Goal: Task Accomplishment & Management: Manage account settings

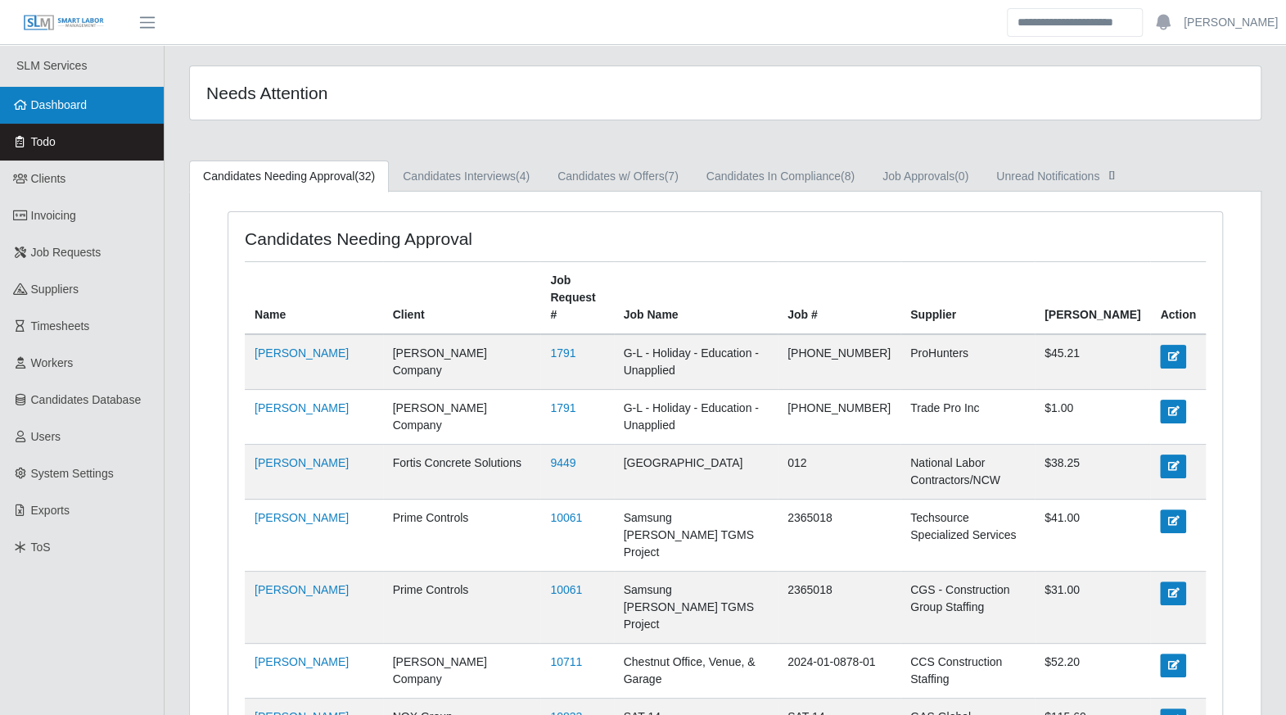
click at [39, 106] on span "Dashboard" at bounding box center [59, 104] width 56 height 13
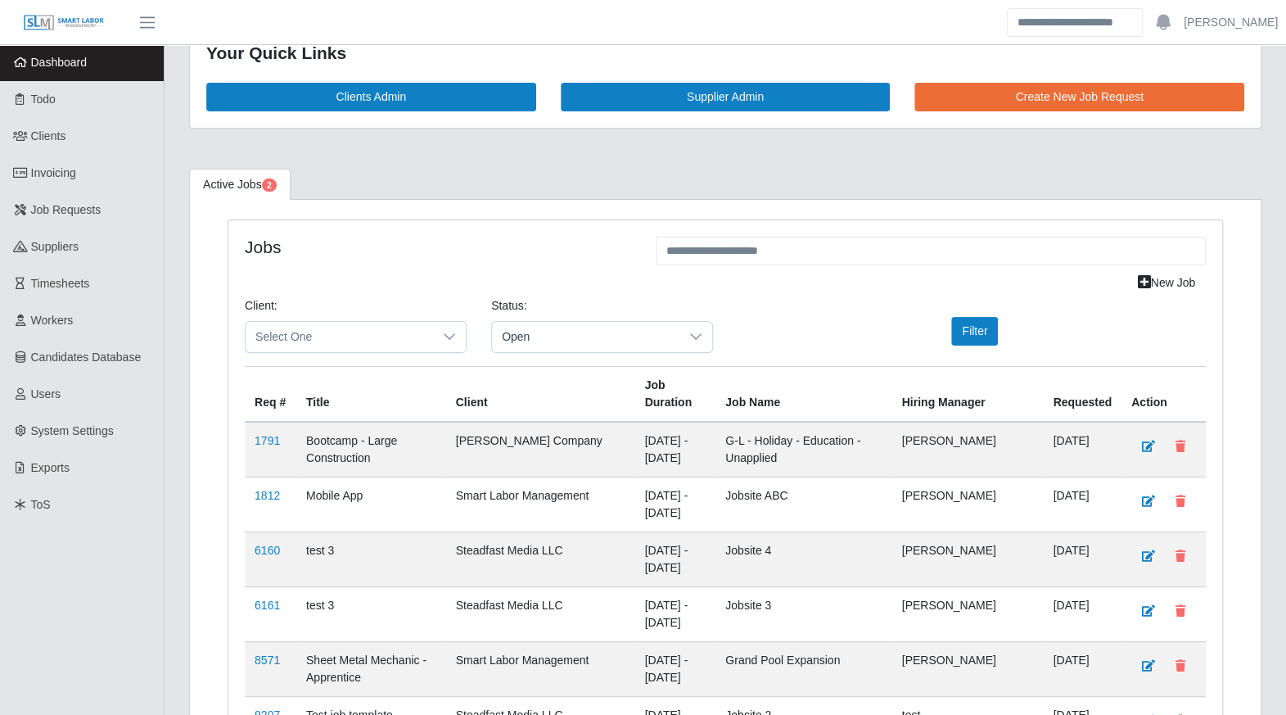
scroll to position [36, 0]
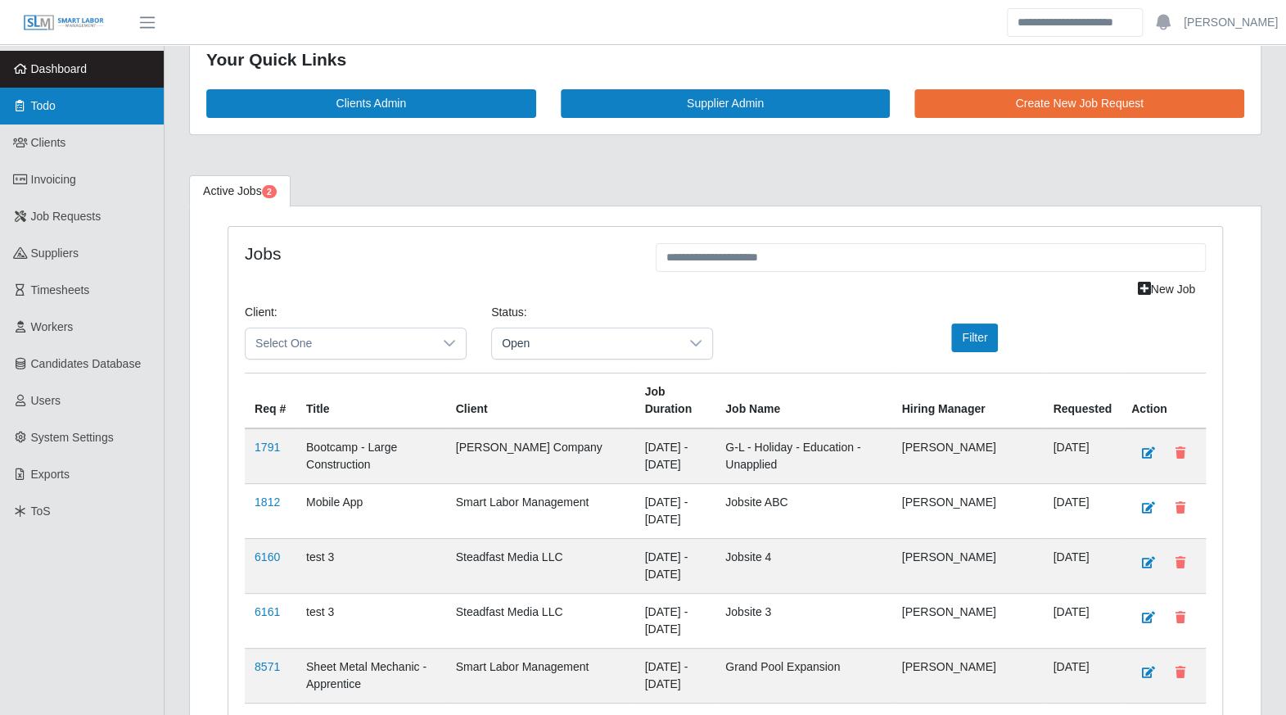
click at [46, 123] on link "Todo" at bounding box center [82, 106] width 164 height 37
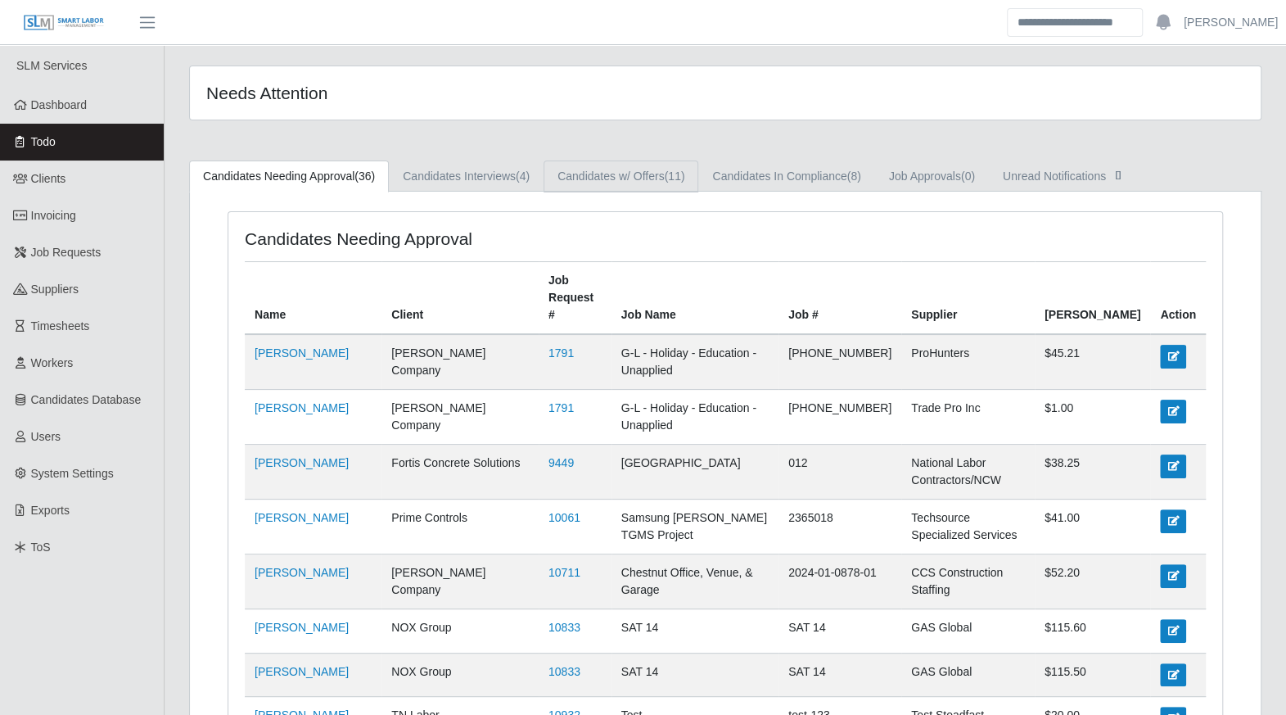
click at [608, 184] on link "Candidates w/ Offers (11)" at bounding box center [621, 176] width 155 height 32
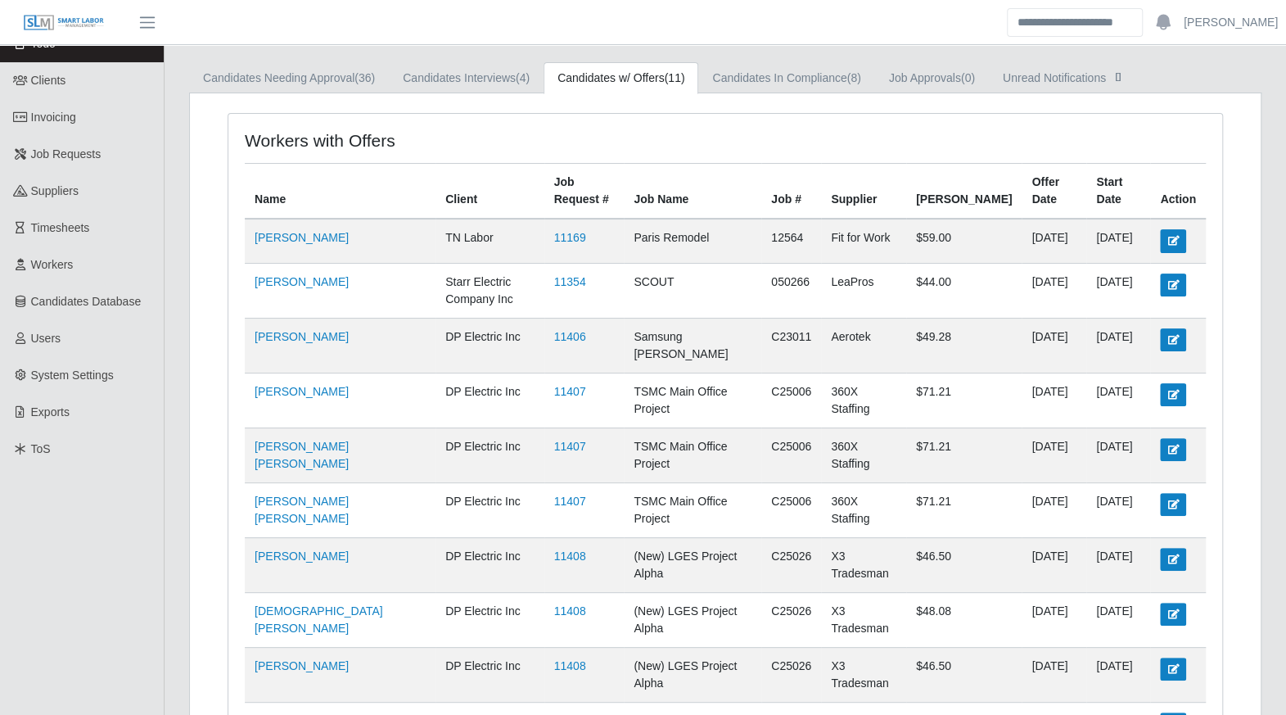
scroll to position [92, 0]
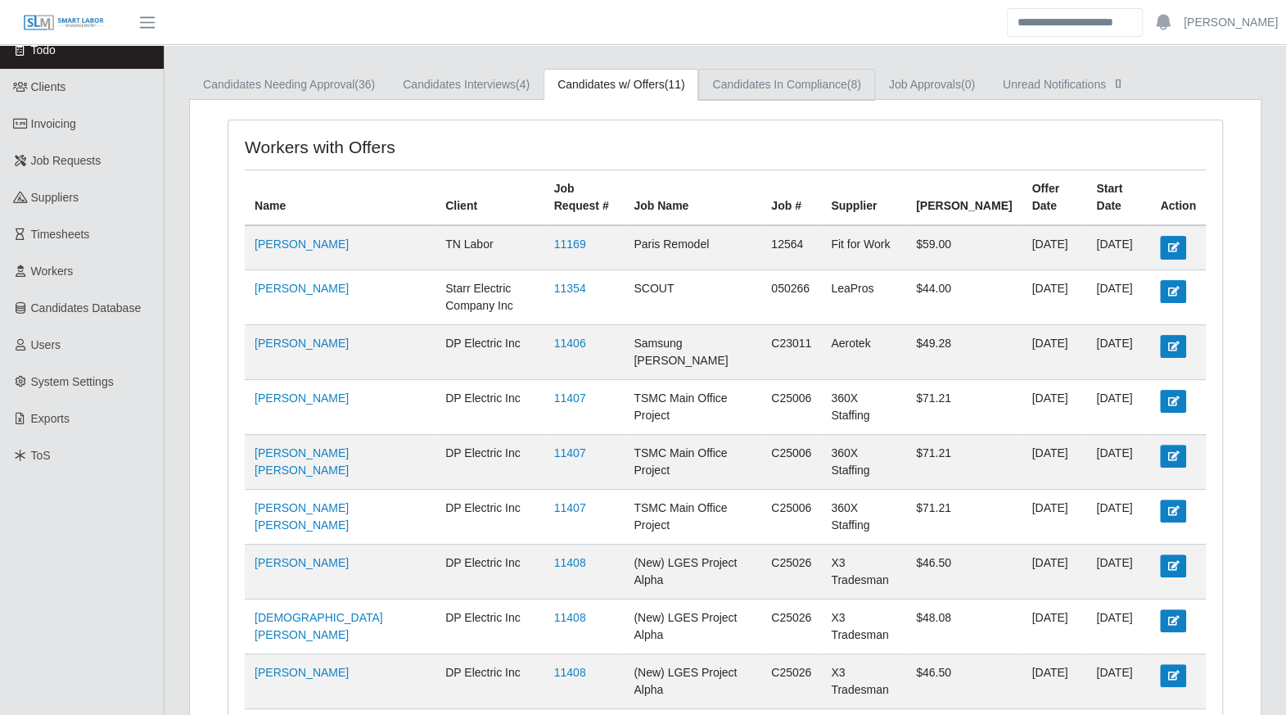
click at [775, 97] on link "Candidates In Compliance (8)" at bounding box center [786, 85] width 176 height 32
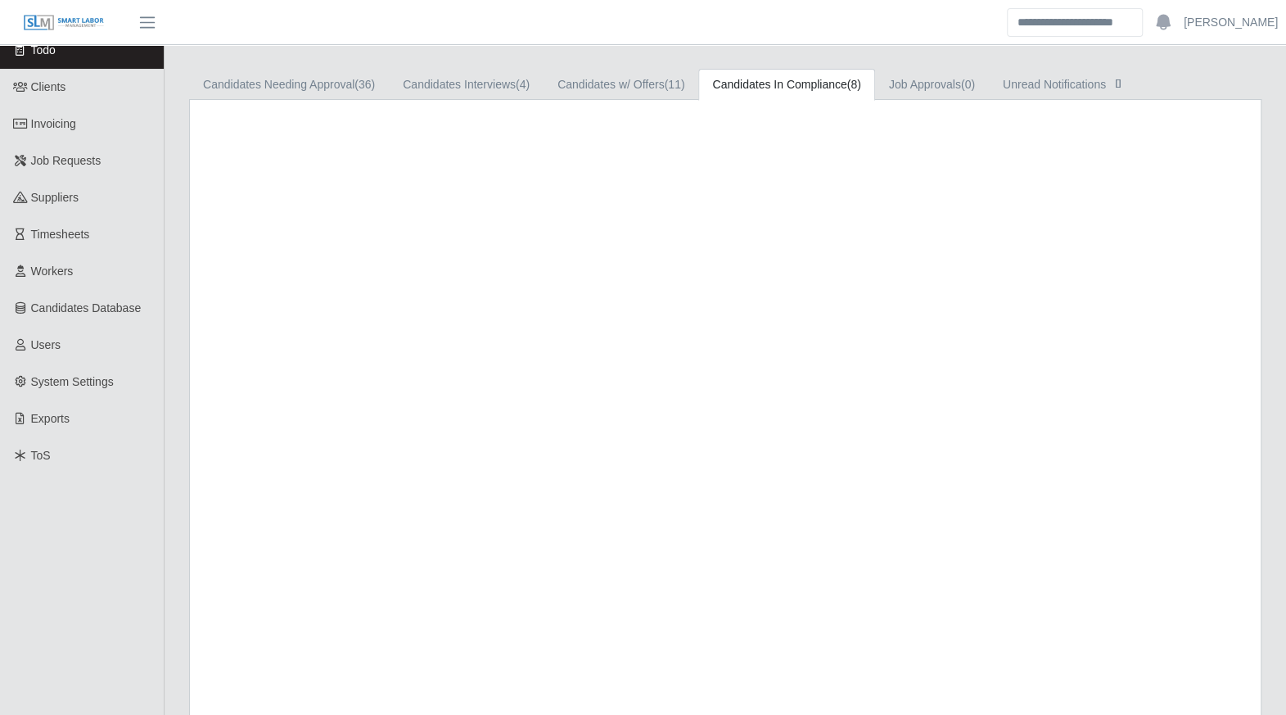
scroll to position [72, 0]
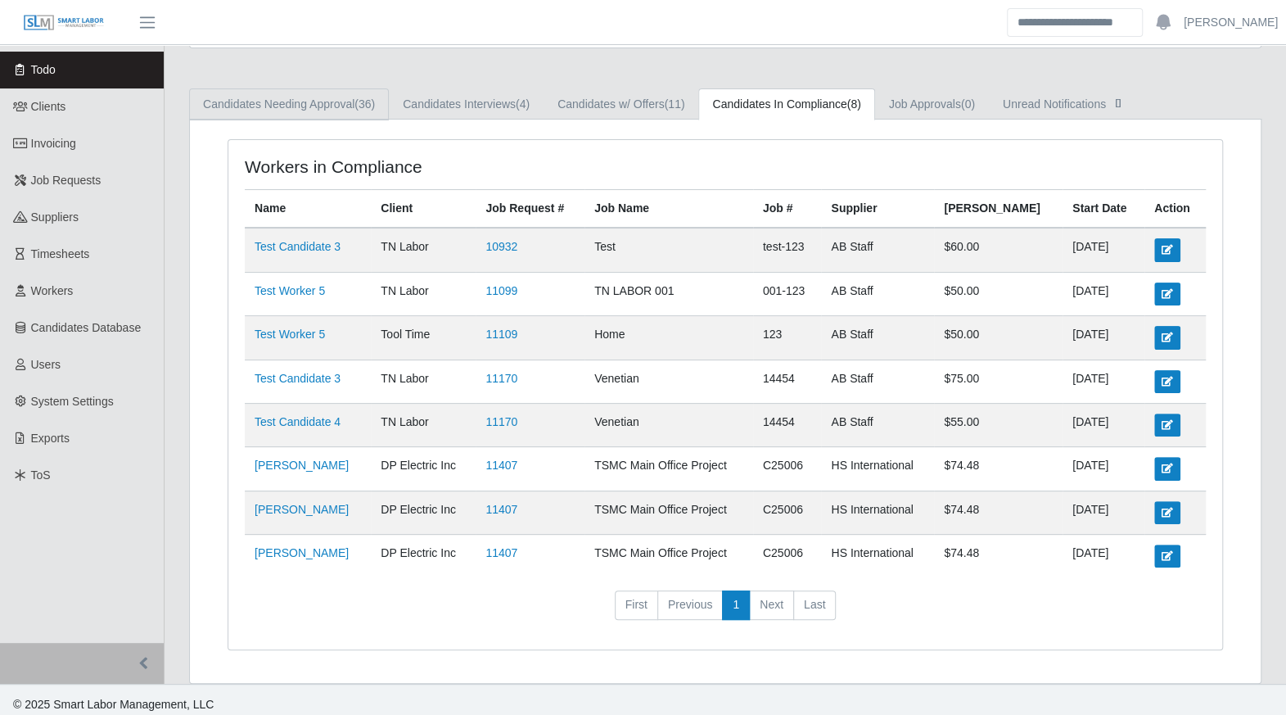
click at [333, 100] on link "Candidates Needing Approval (36)" at bounding box center [289, 104] width 200 height 32
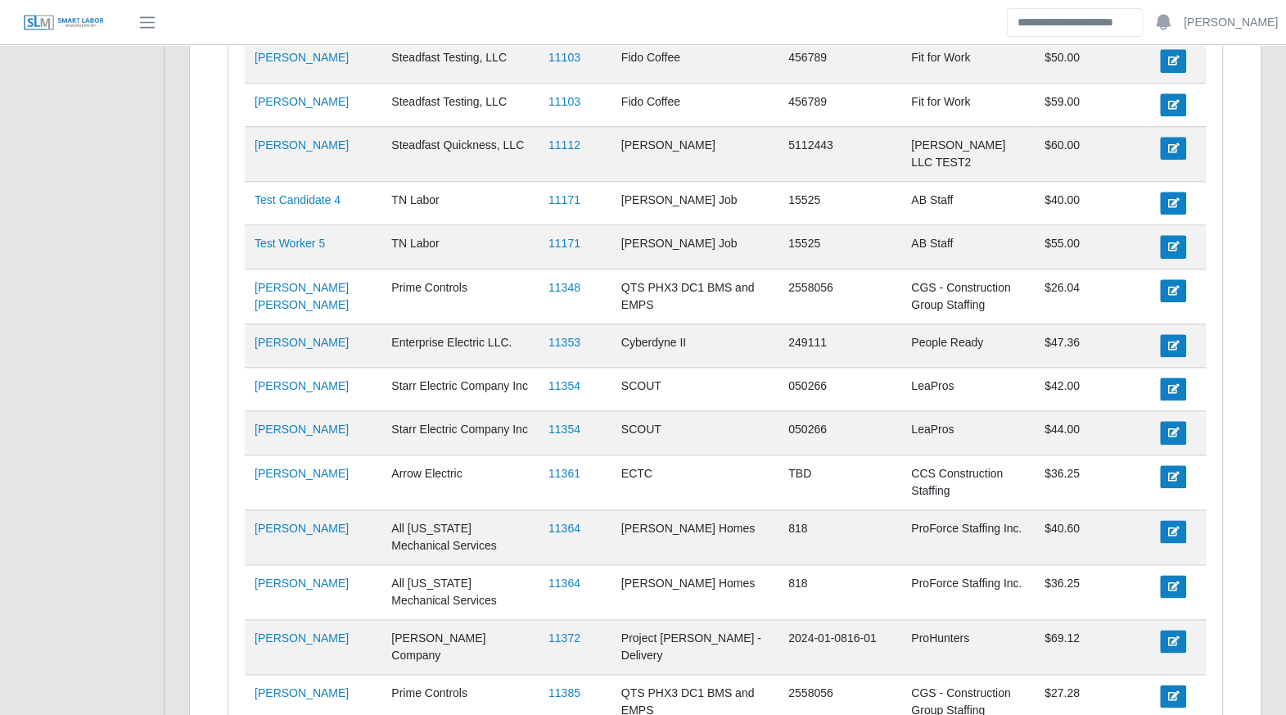
scroll to position [930, 0]
click at [560, 424] on link "11354" at bounding box center [565, 430] width 32 height 13
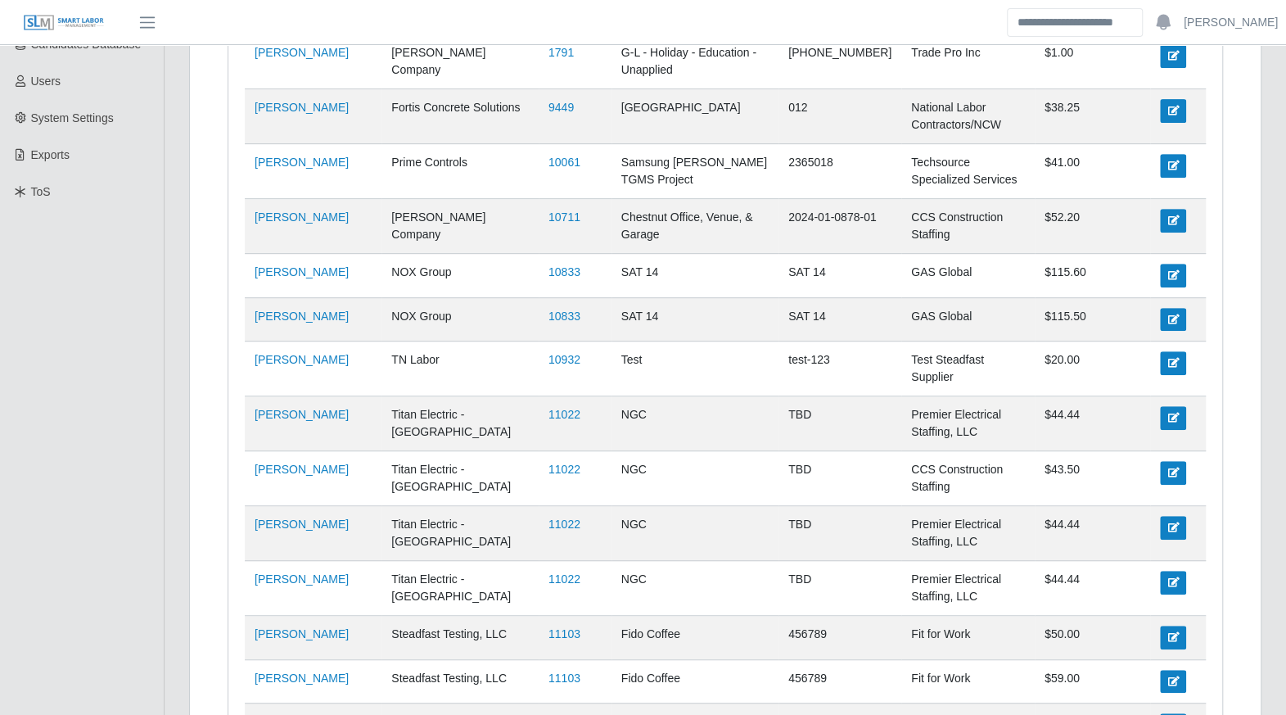
scroll to position [0, 0]
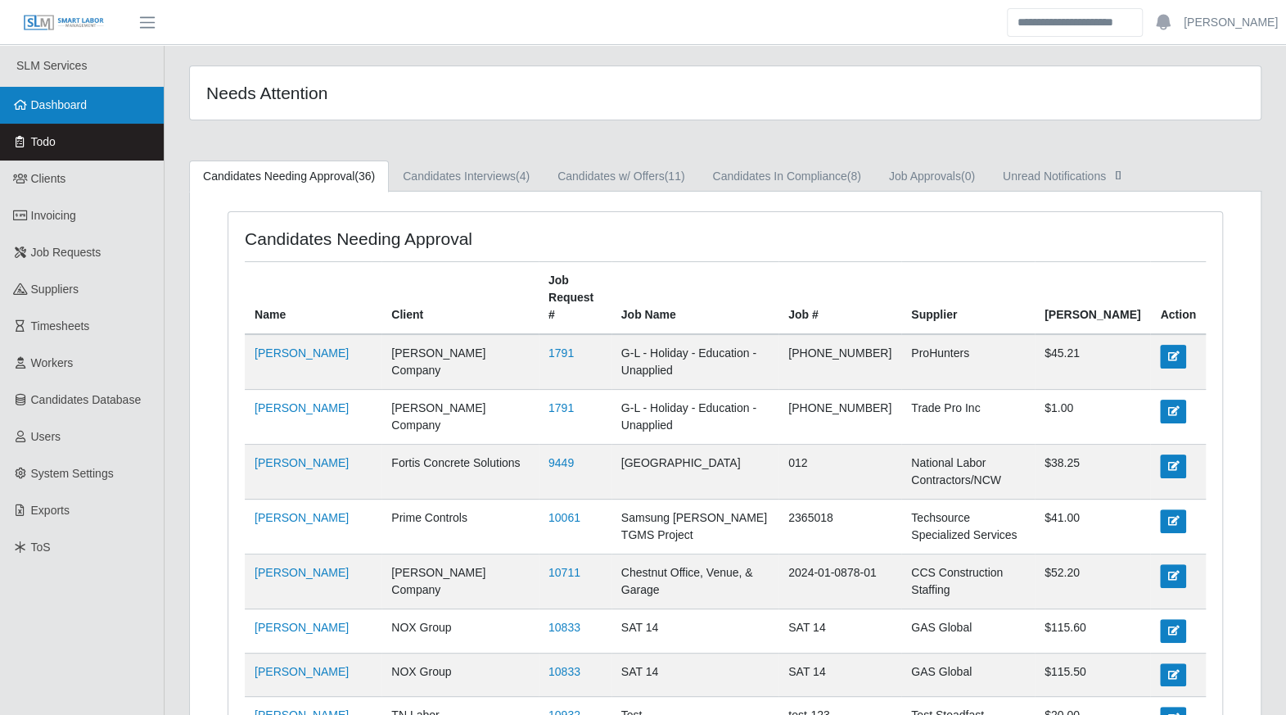
click at [79, 118] on link "Dashboard" at bounding box center [82, 105] width 164 height 37
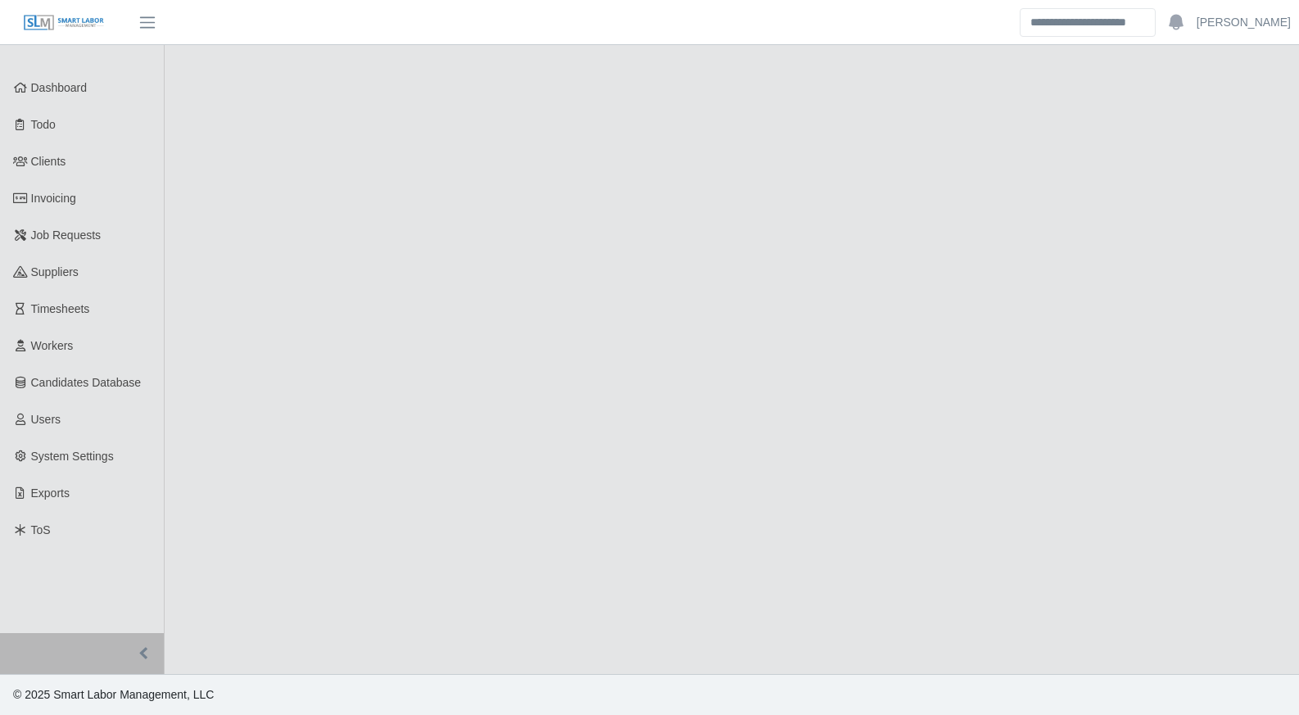
select select "****"
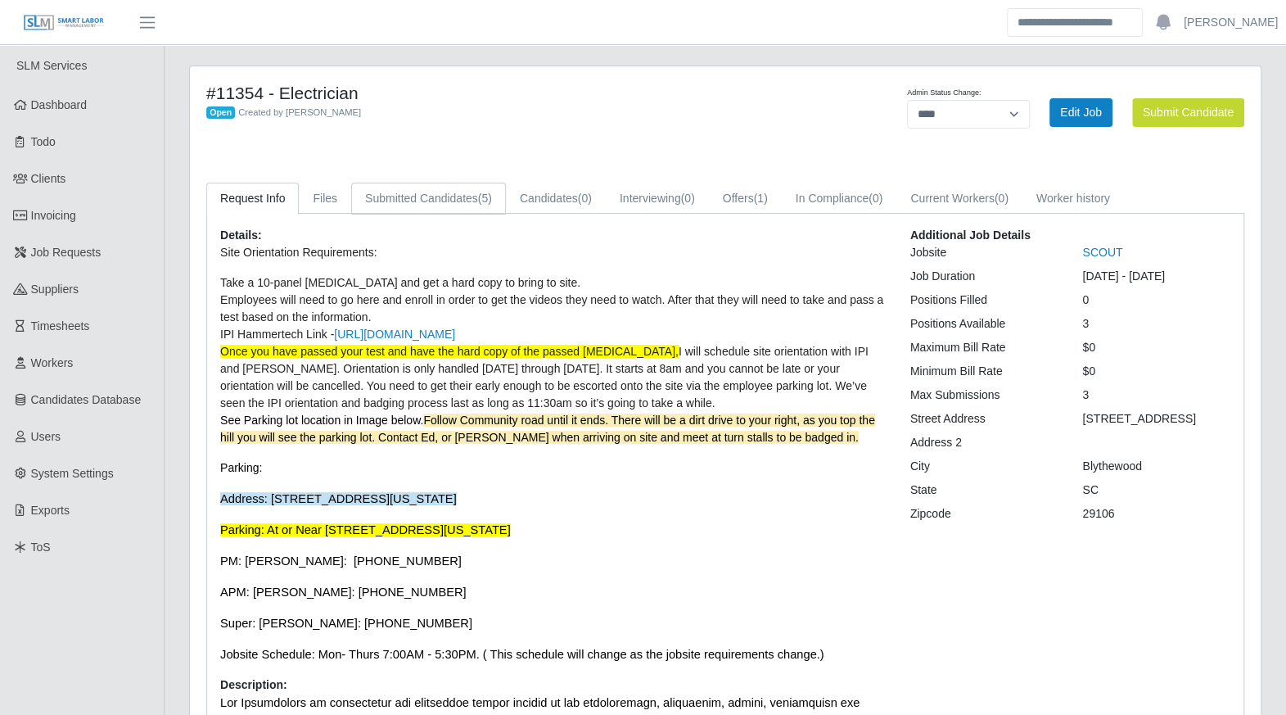
click at [434, 207] on link "Submitted Candidates (5)" at bounding box center [428, 199] width 155 height 32
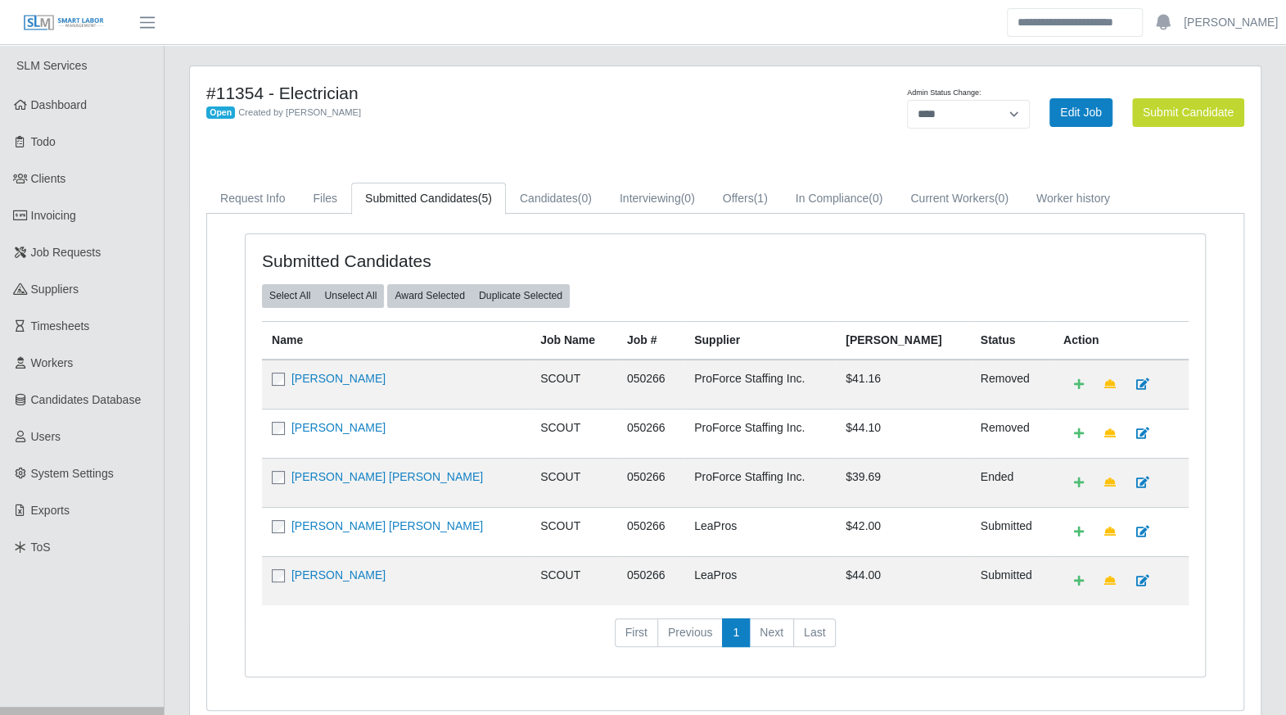
scroll to position [66, 0]
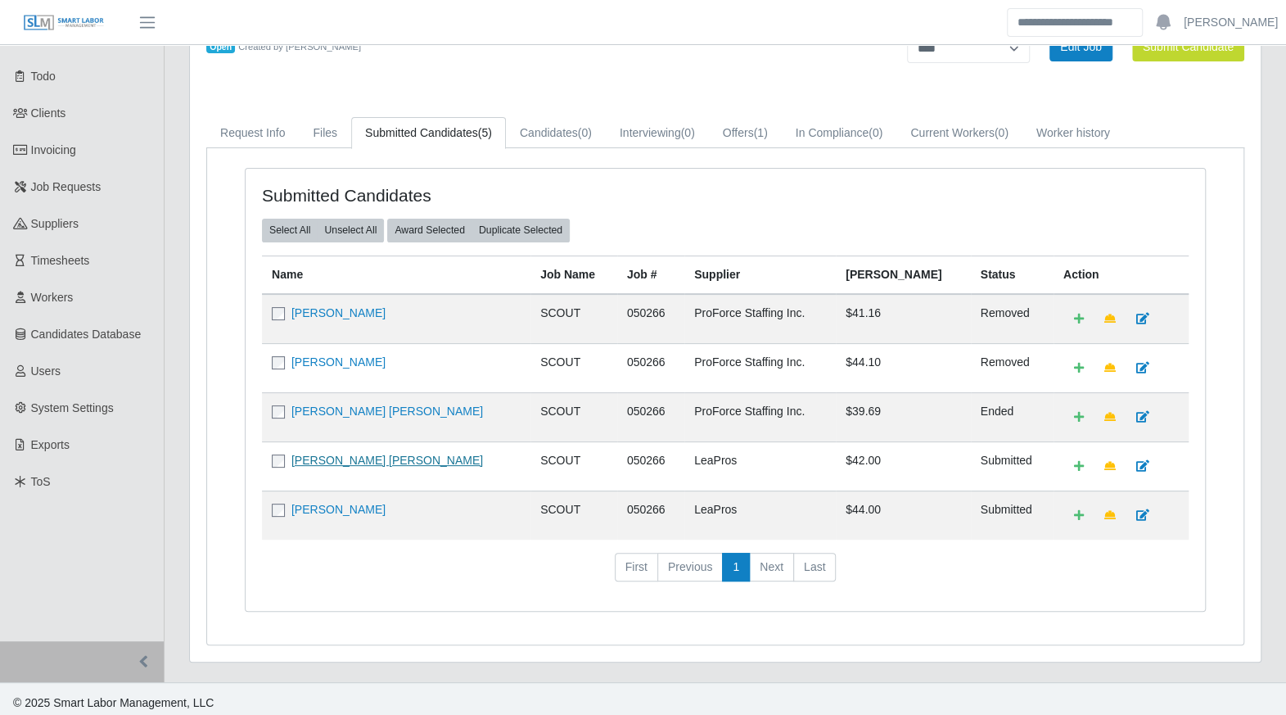
click at [349, 454] on link "Brian Soto Mares" at bounding box center [388, 460] width 192 height 13
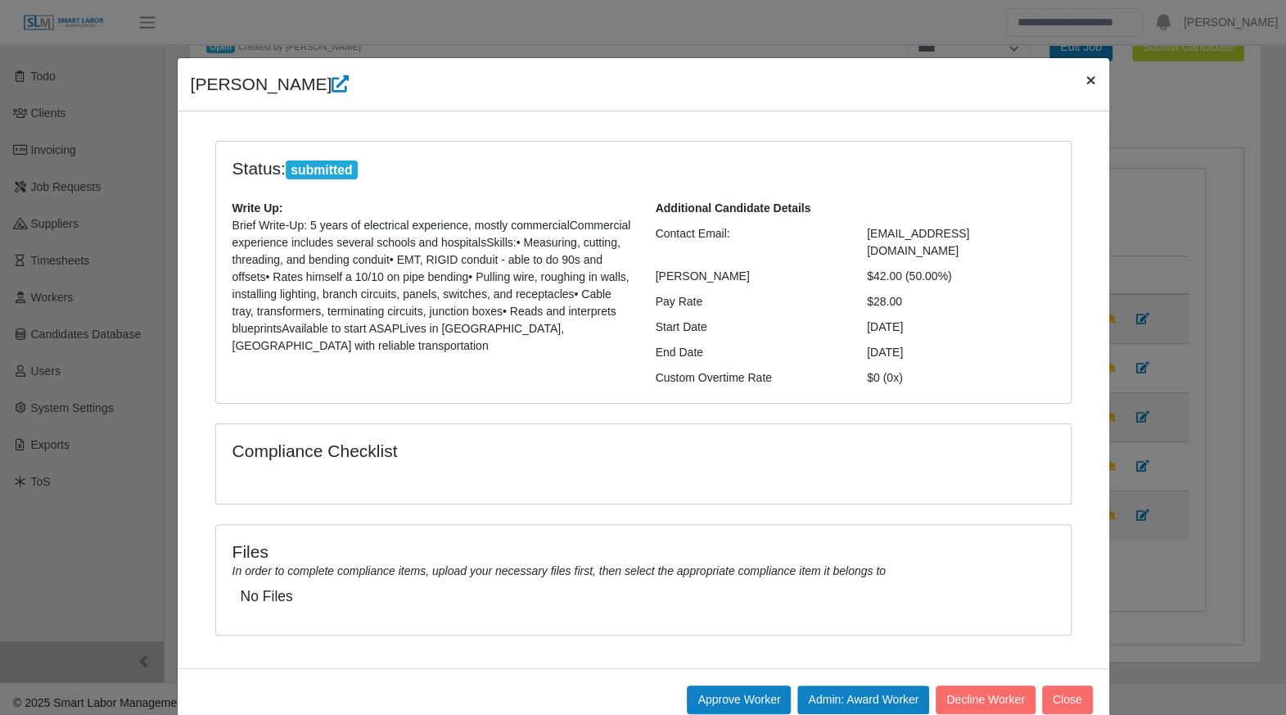
click at [1077, 89] on button "×" at bounding box center [1091, 79] width 36 height 43
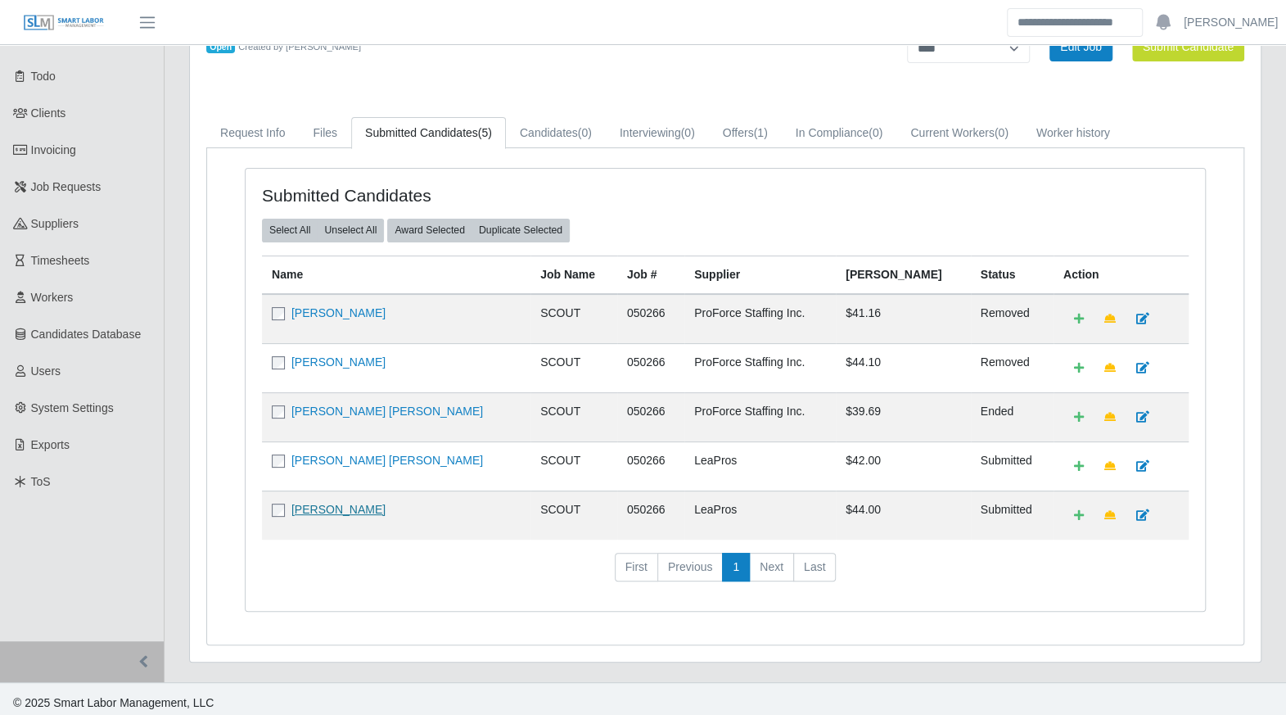
click at [336, 510] on link "Bryan Soto Mckoy" at bounding box center [339, 509] width 94 height 13
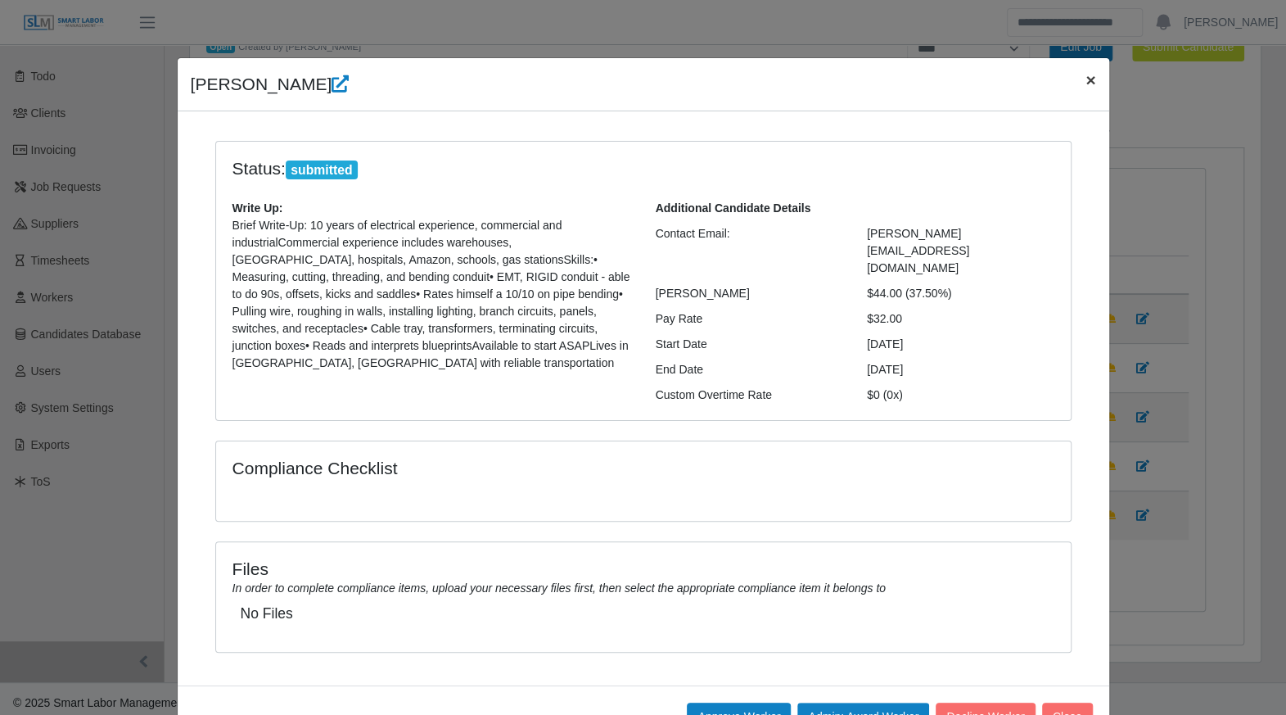
click at [1086, 80] on span "×" at bounding box center [1091, 79] width 10 height 19
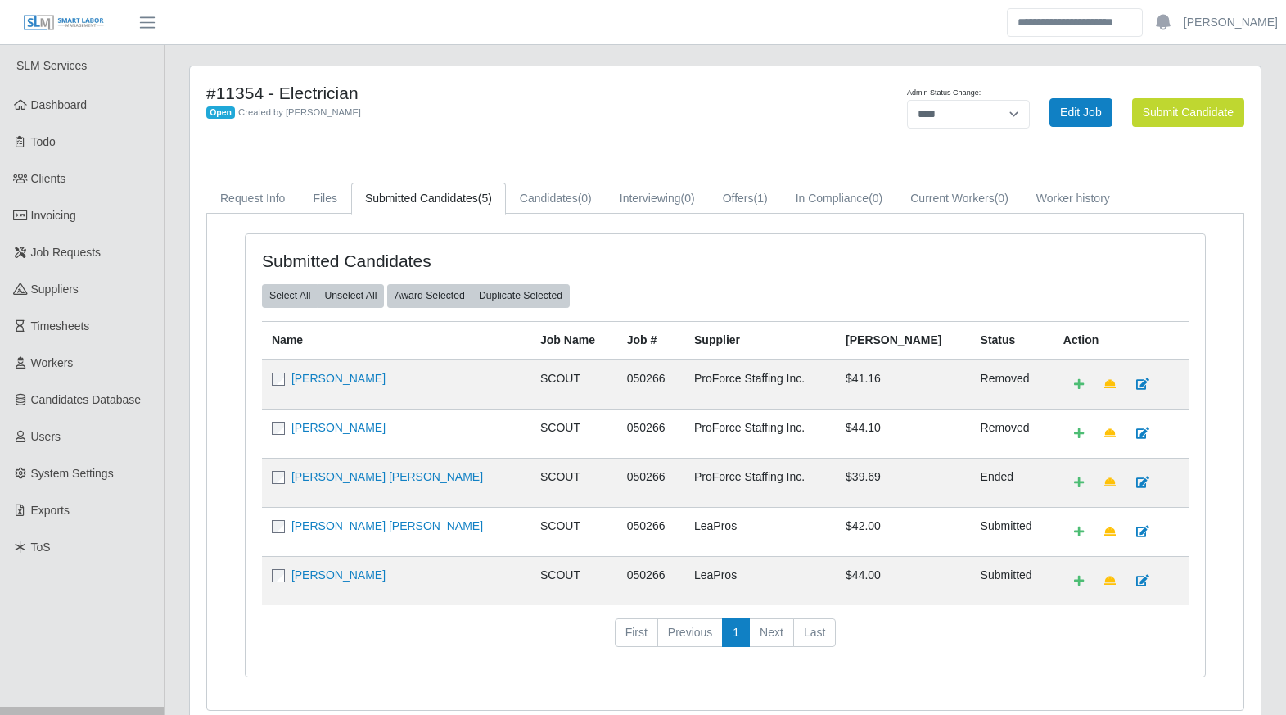
select select "****"
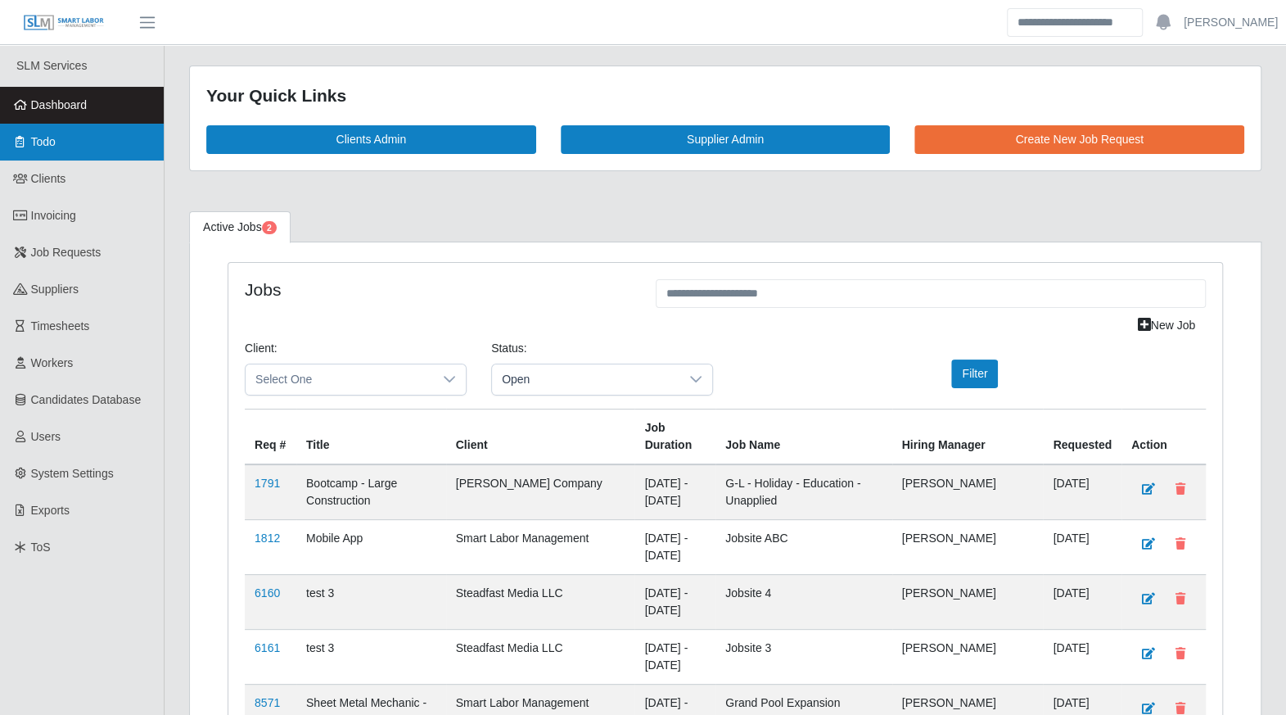
click at [70, 149] on link "Todo" at bounding box center [82, 142] width 164 height 37
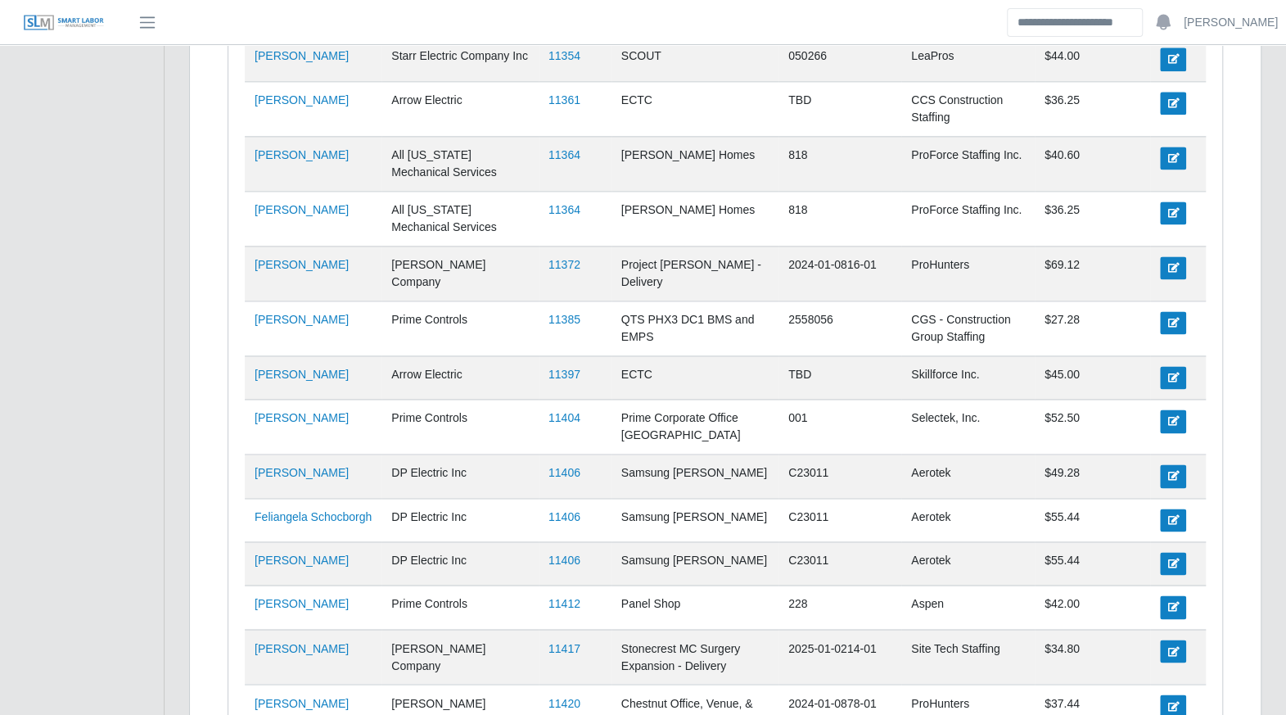
scroll to position [1477, 0]
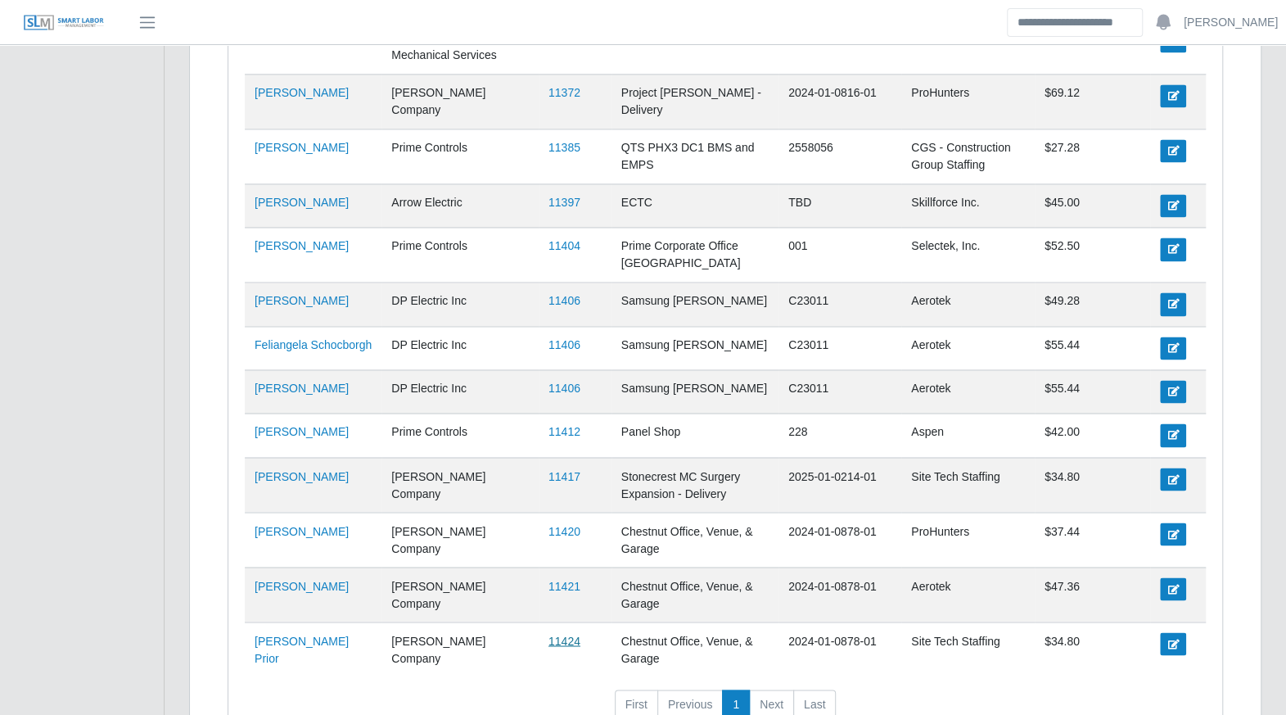
click at [561, 634] on link "11424" at bounding box center [565, 640] width 32 height 13
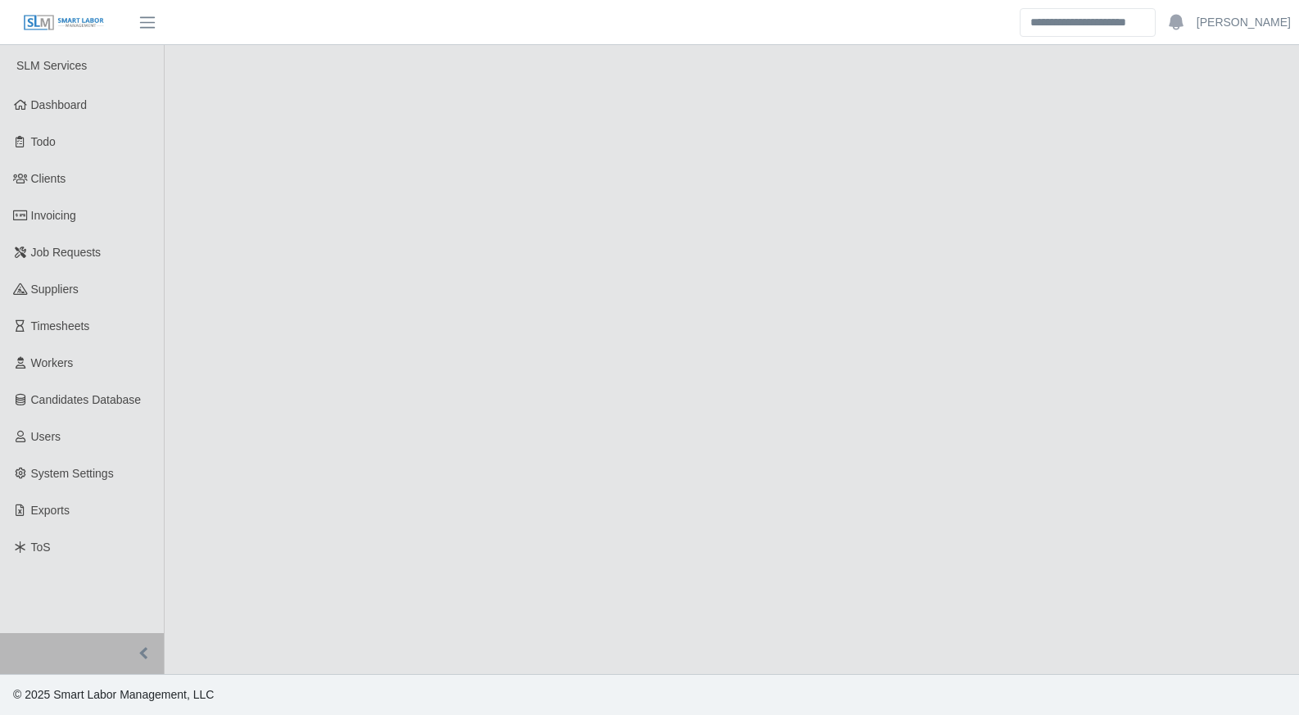
select select "****"
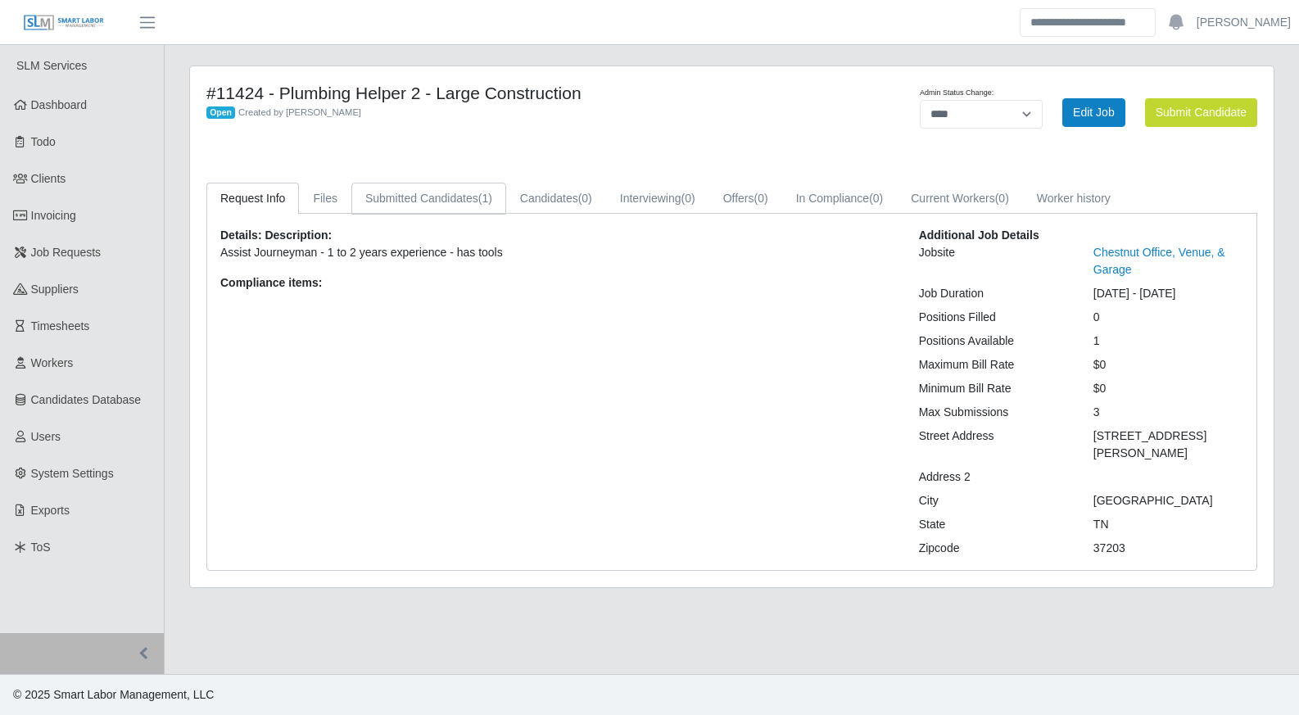
click at [460, 210] on link "Submitted Candidates (1)" at bounding box center [428, 199] width 155 height 32
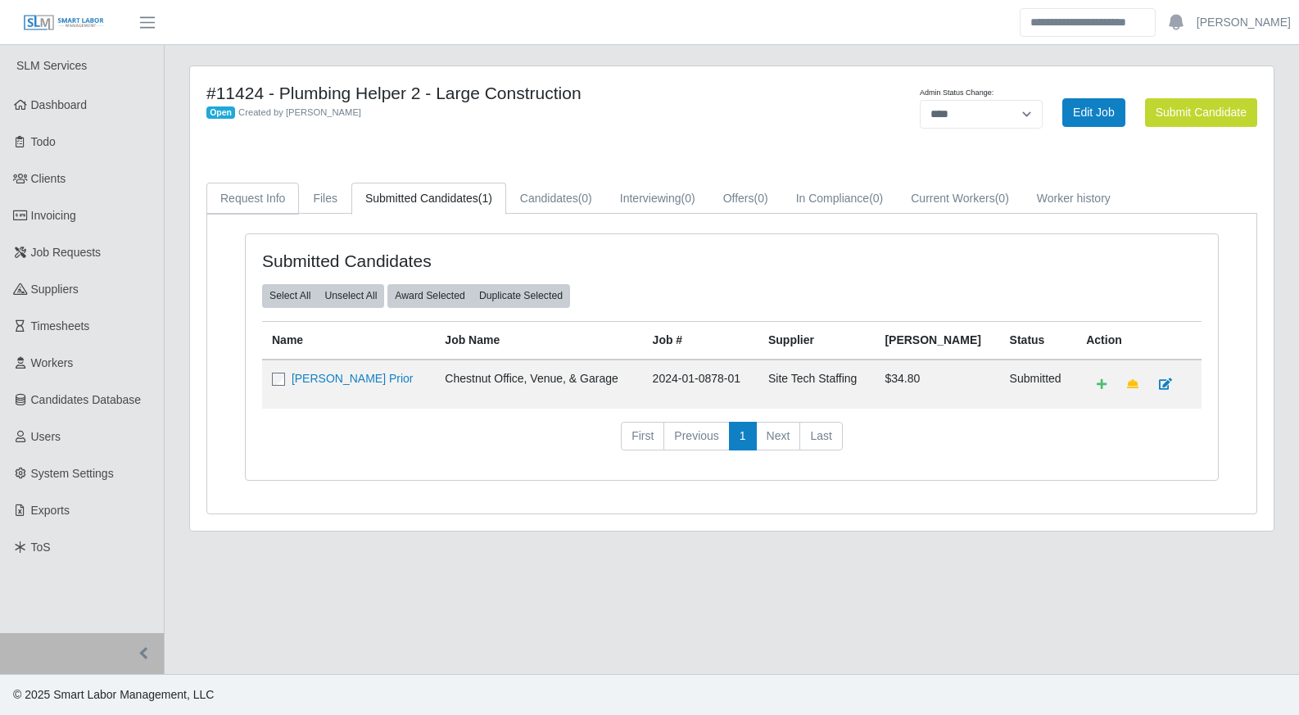
click at [264, 204] on link "Request Info" at bounding box center [252, 199] width 93 height 32
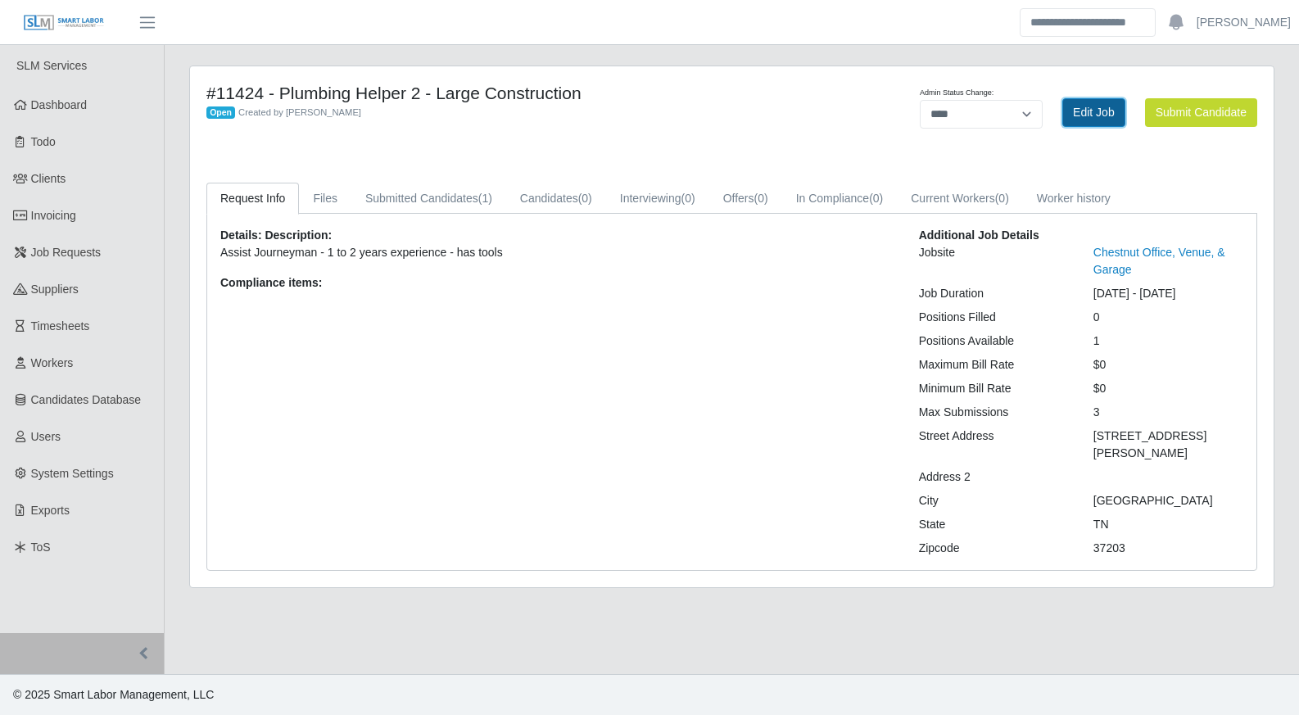
click at [1088, 116] on link "Edit Job" at bounding box center [1093, 112] width 63 height 29
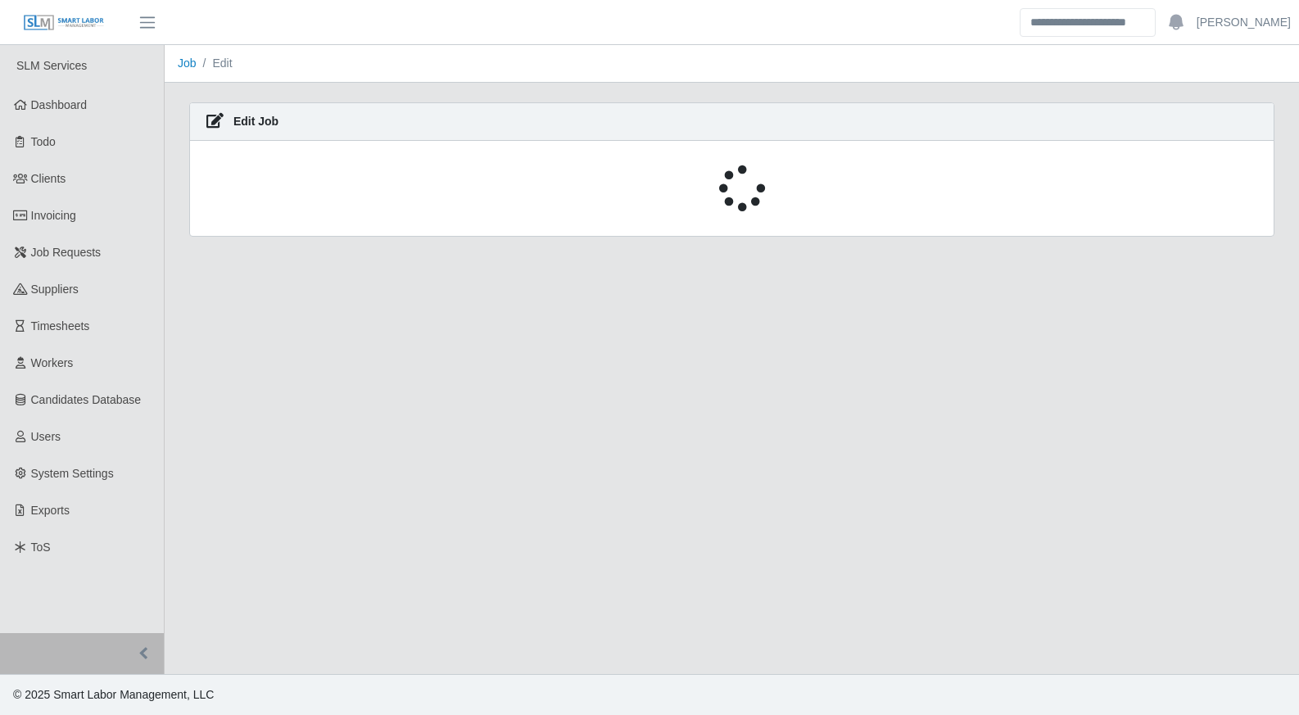
select select "****"
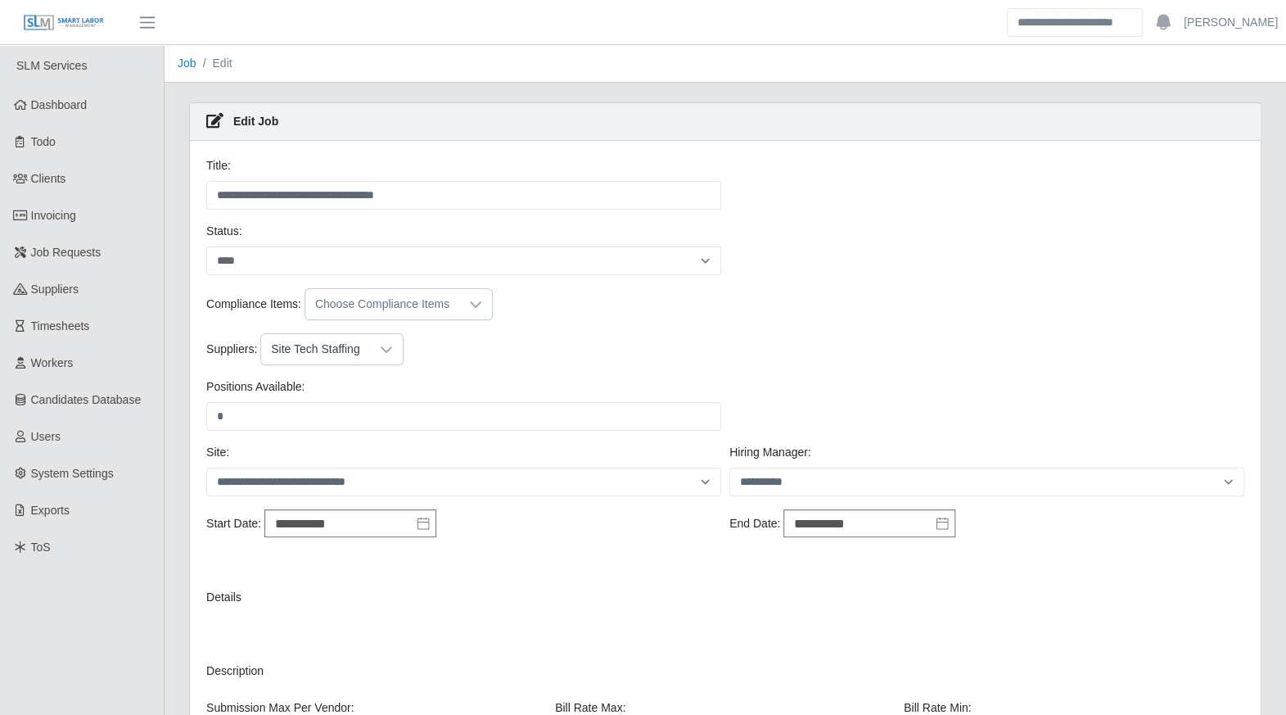
click at [380, 343] on icon at bounding box center [386, 349] width 13 height 13
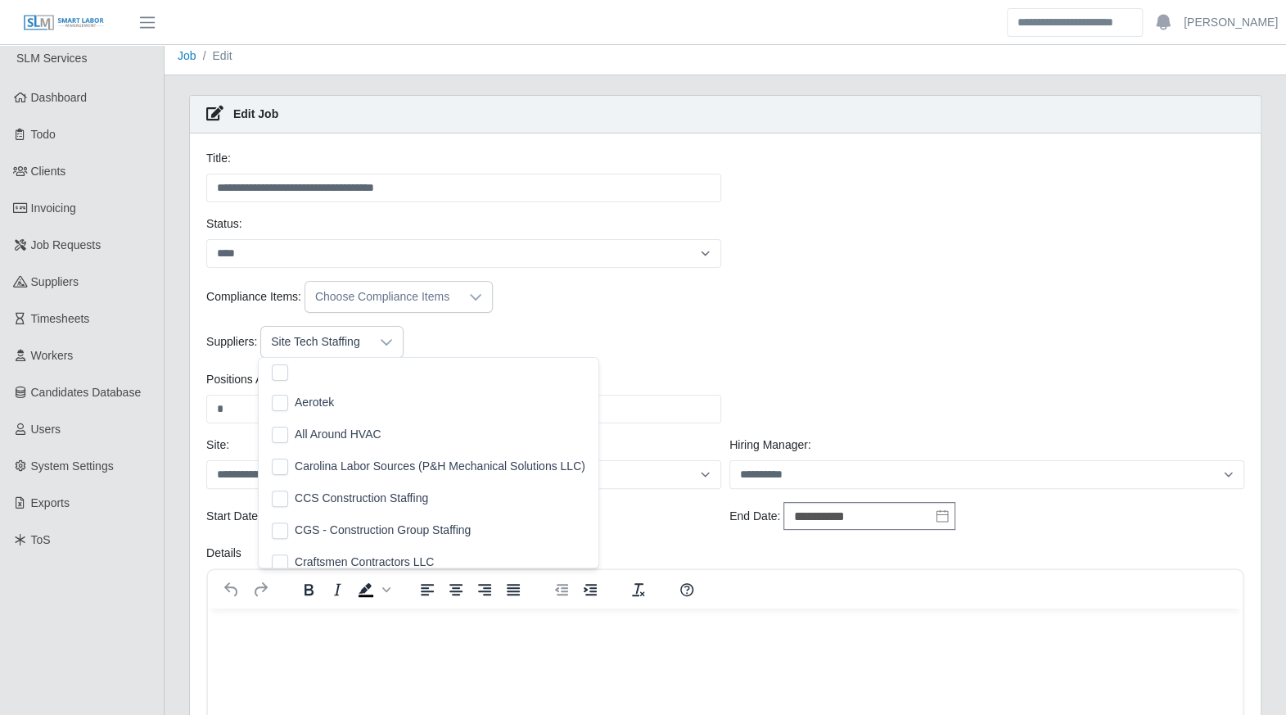
scroll to position [16, 10]
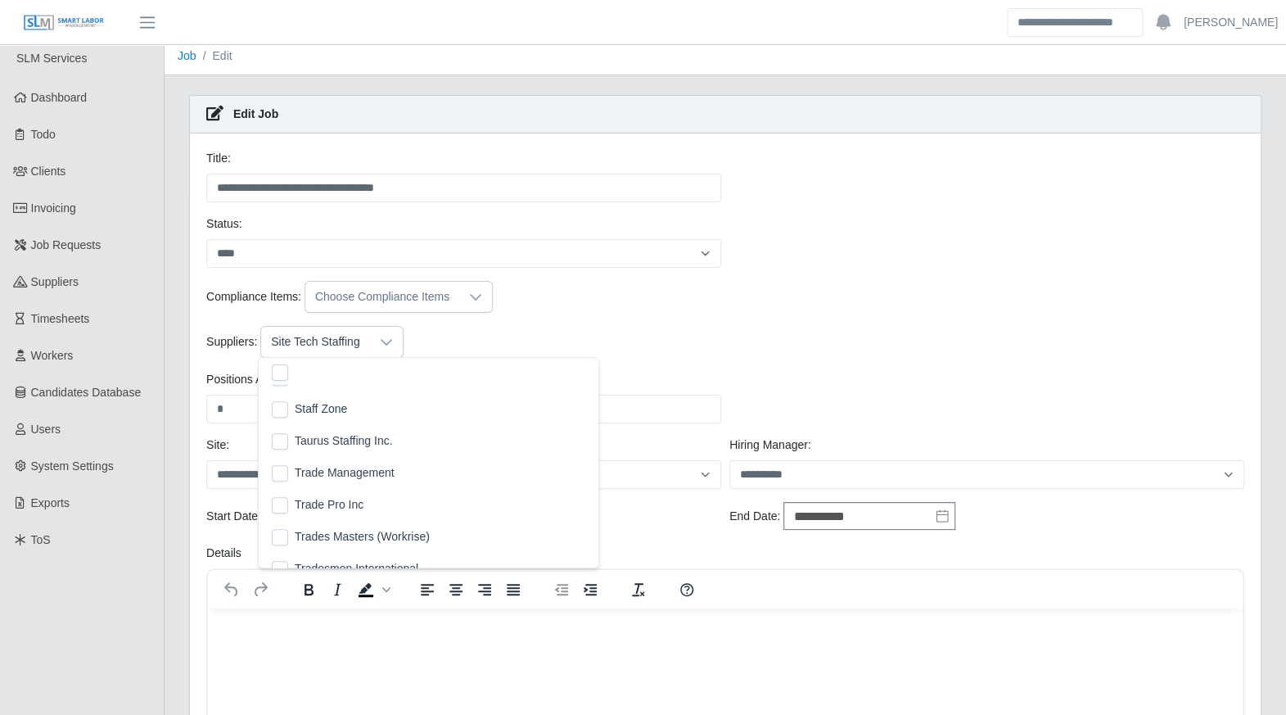
click at [576, 292] on div "Compliance Items: Choose Compliance Items" at bounding box center [725, 297] width 1046 height 32
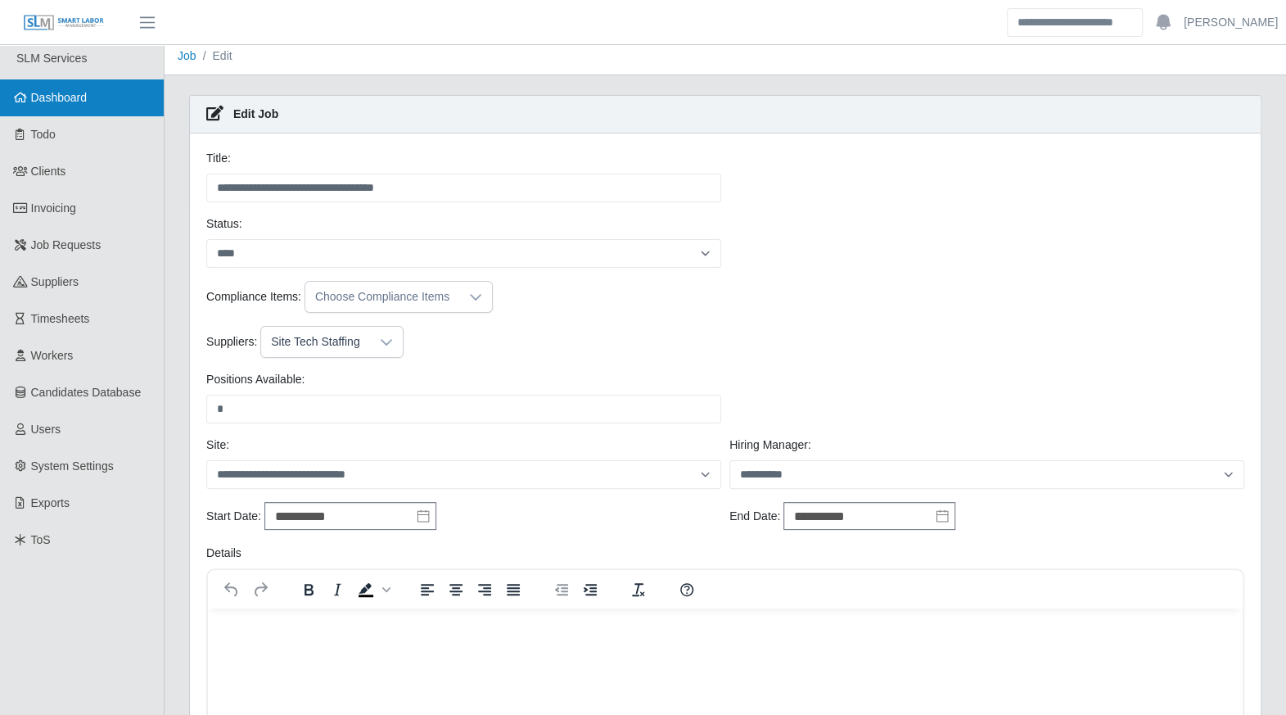
click at [36, 102] on span "Dashboard" at bounding box center [59, 97] width 56 height 13
